Goal: Find specific page/section: Find specific page/section

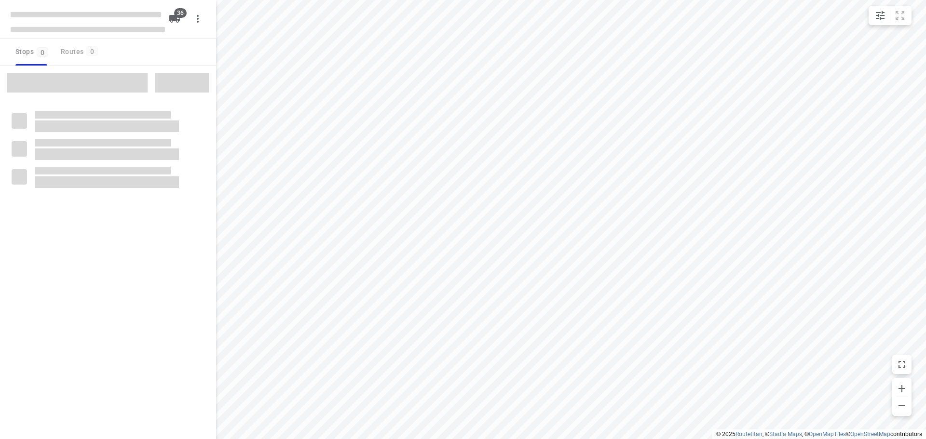
type input "distance"
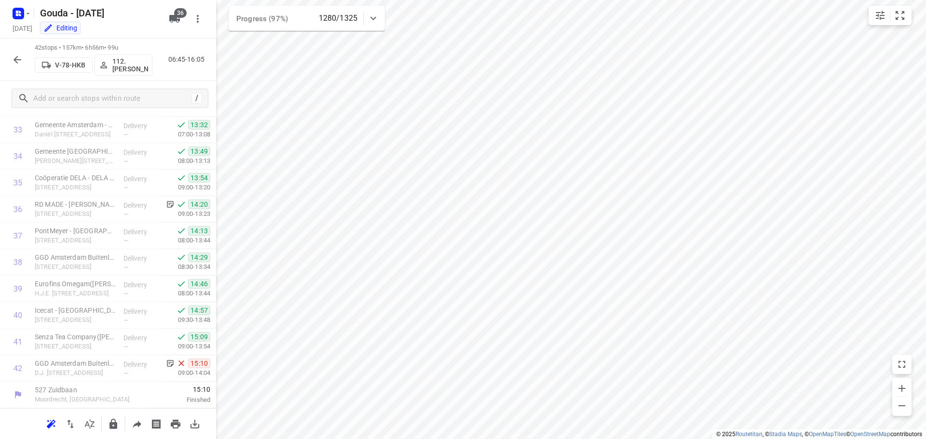
scroll to position [896, 0]
click at [20, 61] on icon "button" at bounding box center [18, 60] width 12 height 12
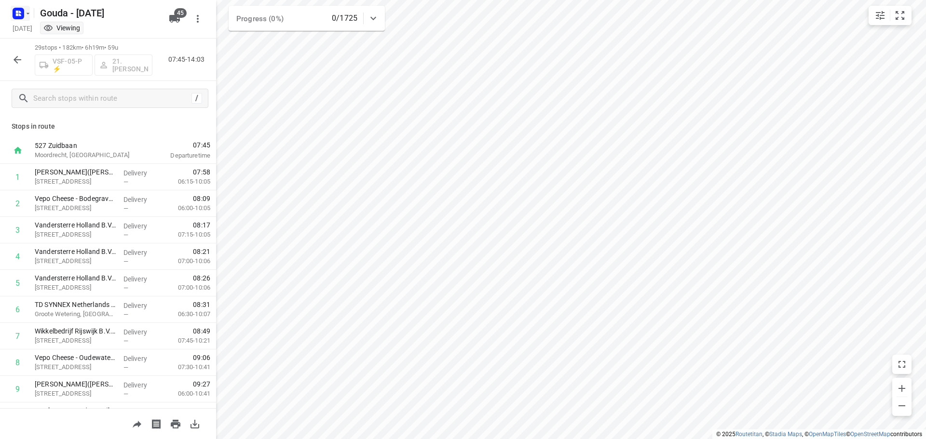
click at [21, 16] on rect "button" at bounding box center [19, 14] width 12 height 12
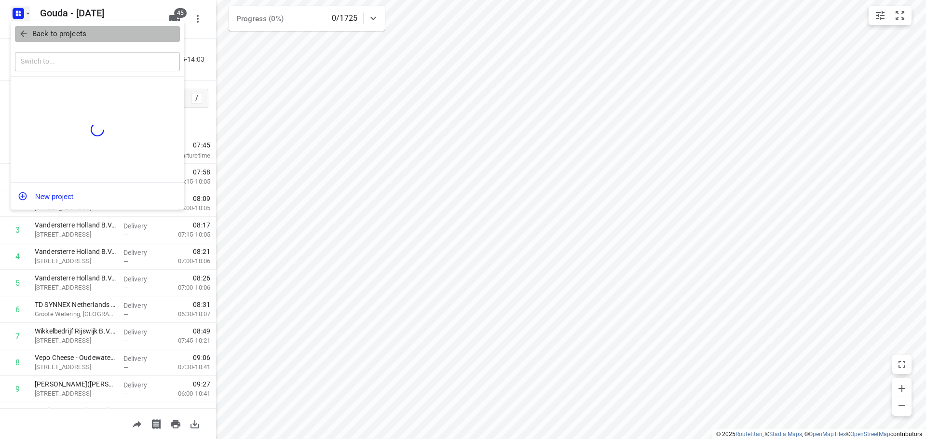
click at [28, 35] on icon "button" at bounding box center [24, 34] width 10 height 10
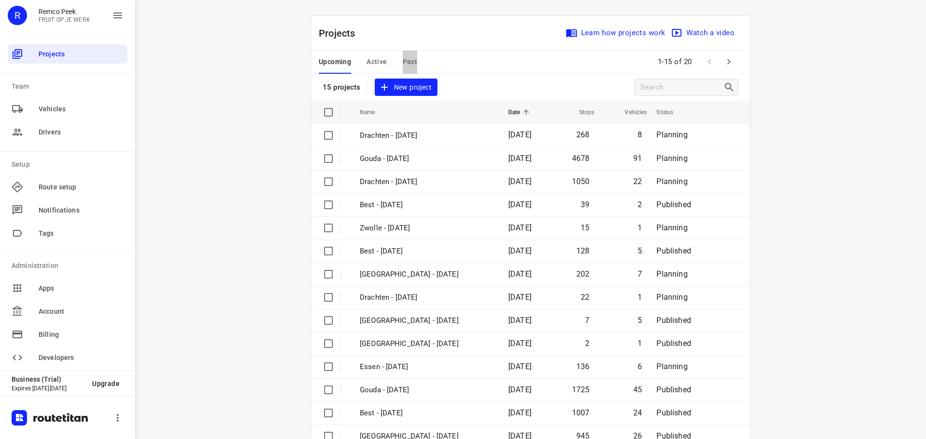
click at [404, 62] on span "Past" at bounding box center [410, 62] width 15 height 12
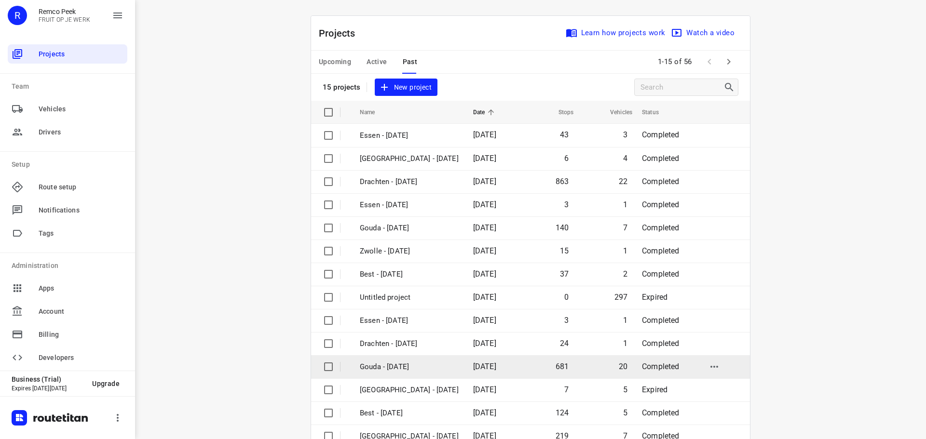
click at [401, 366] on p "Gouda - [DATE]" at bounding box center [409, 367] width 99 height 11
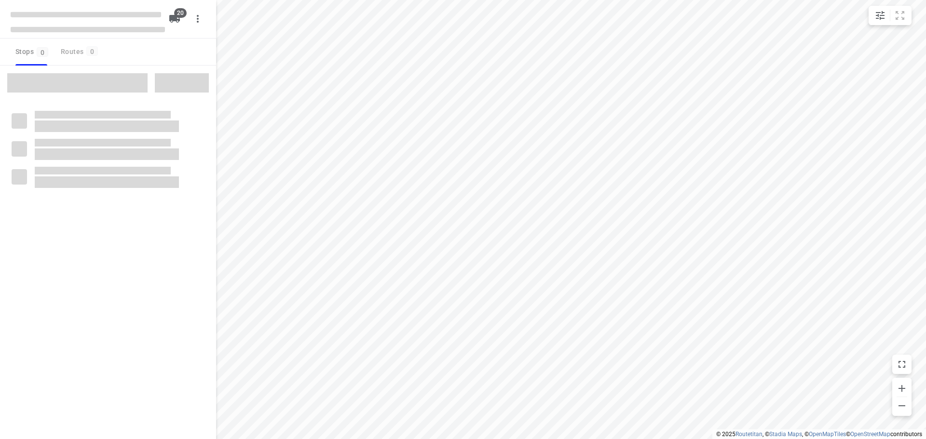
type input "distance"
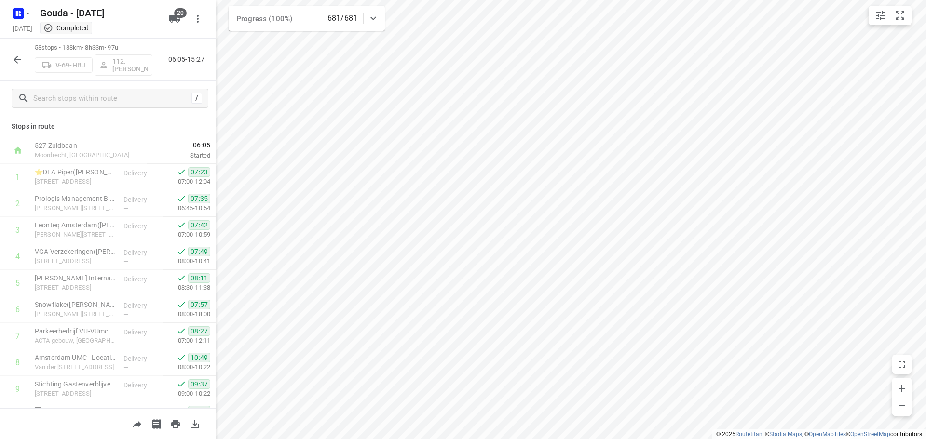
click at [18, 60] on icon "button" at bounding box center [18, 60] width 8 height 8
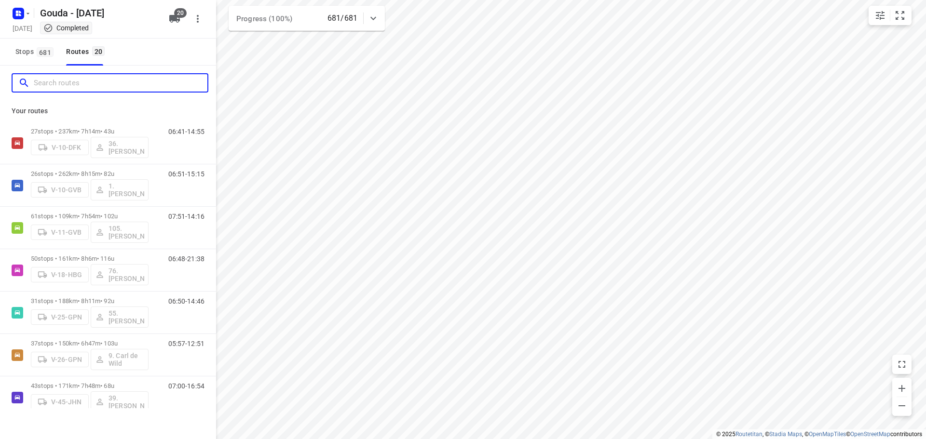
click at [55, 80] on input "Search routes" at bounding box center [121, 83] width 174 height 15
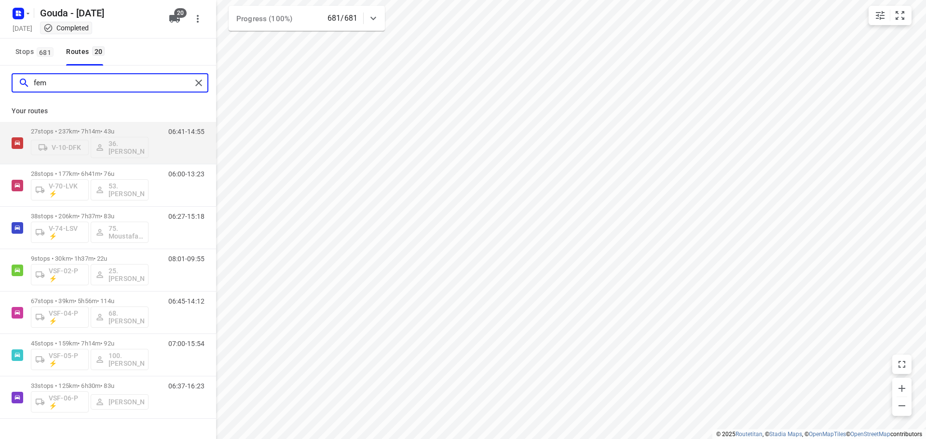
type input "femk"
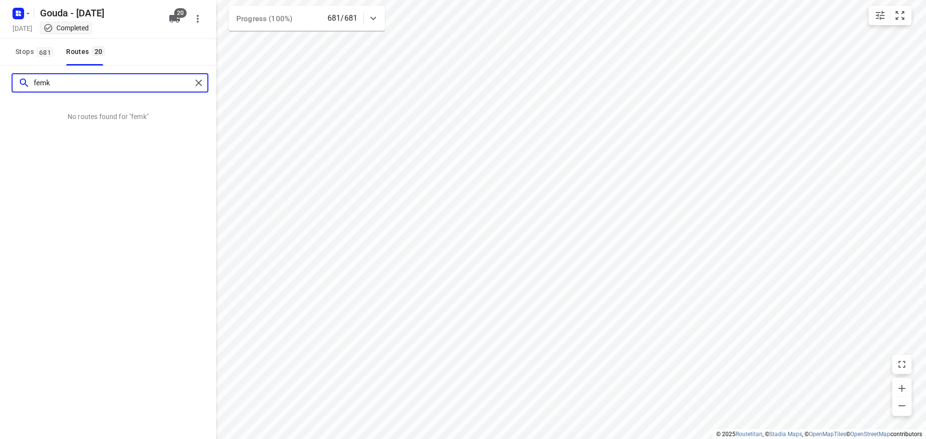
drag, startPoint x: 57, startPoint y: 80, endPoint x: 33, endPoint y: 77, distance: 24.8
click at [33, 77] on div "femk" at bounding box center [104, 83] width 173 height 15
